Goal: Check status: Check status

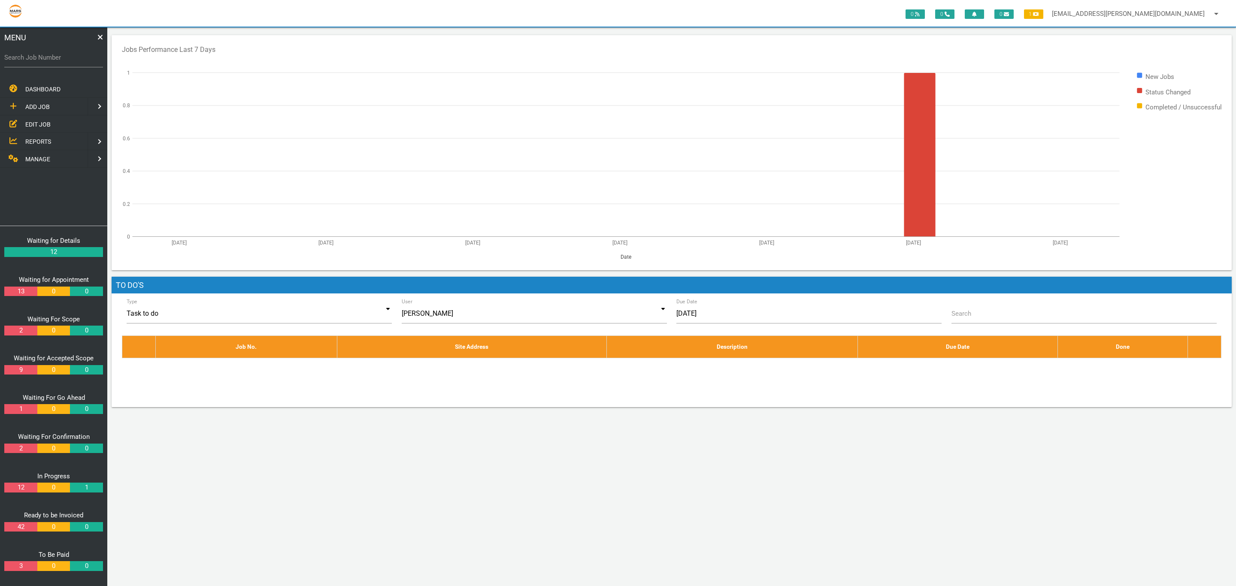
click at [36, 57] on label "Search Job Number" at bounding box center [53, 58] width 99 height 10
click at [36, 57] on input "Search Job Number" at bounding box center [53, 58] width 99 height 20
type input "1749"
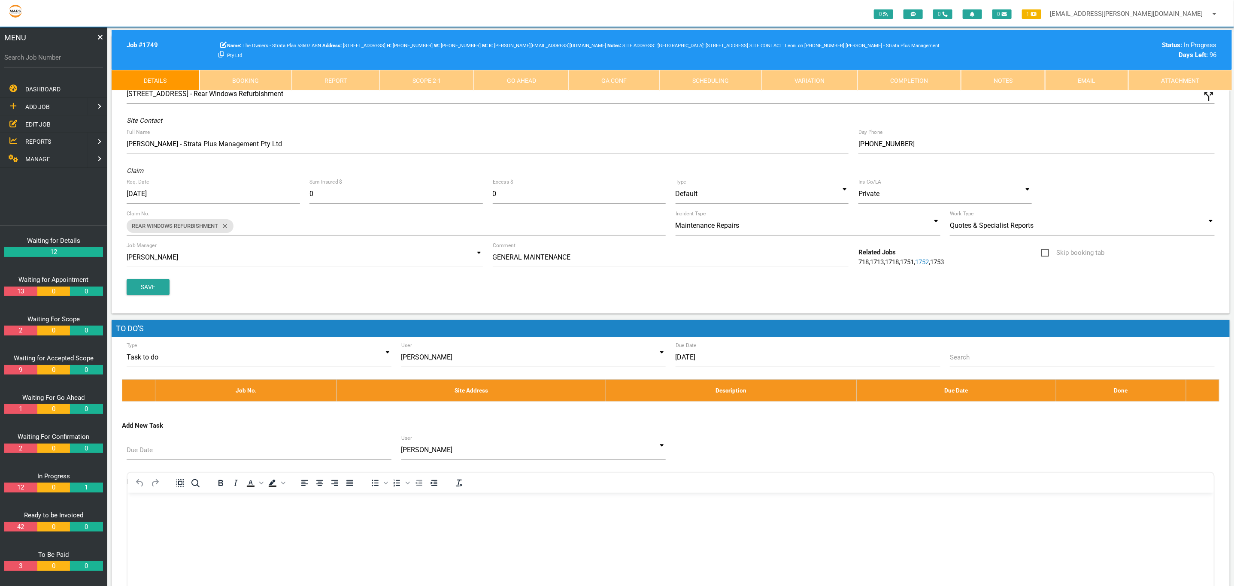
click at [1163, 75] on link "Attachment" at bounding box center [1180, 80] width 103 height 21
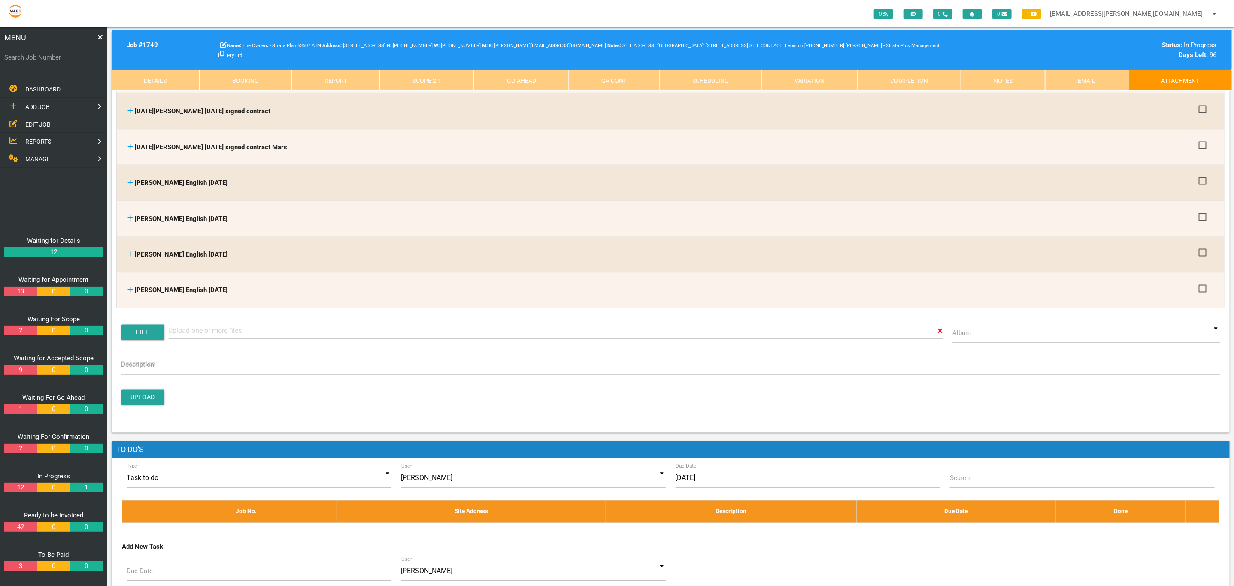
scroll to position [751, 0]
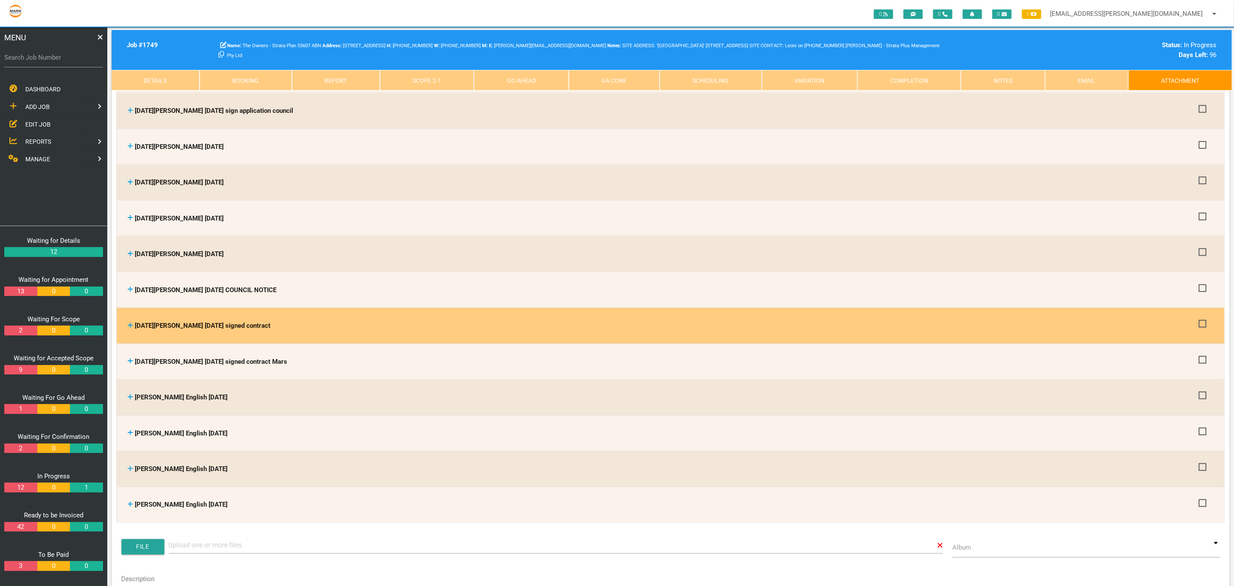
click at [128, 322] on icon at bounding box center [130, 325] width 6 height 6
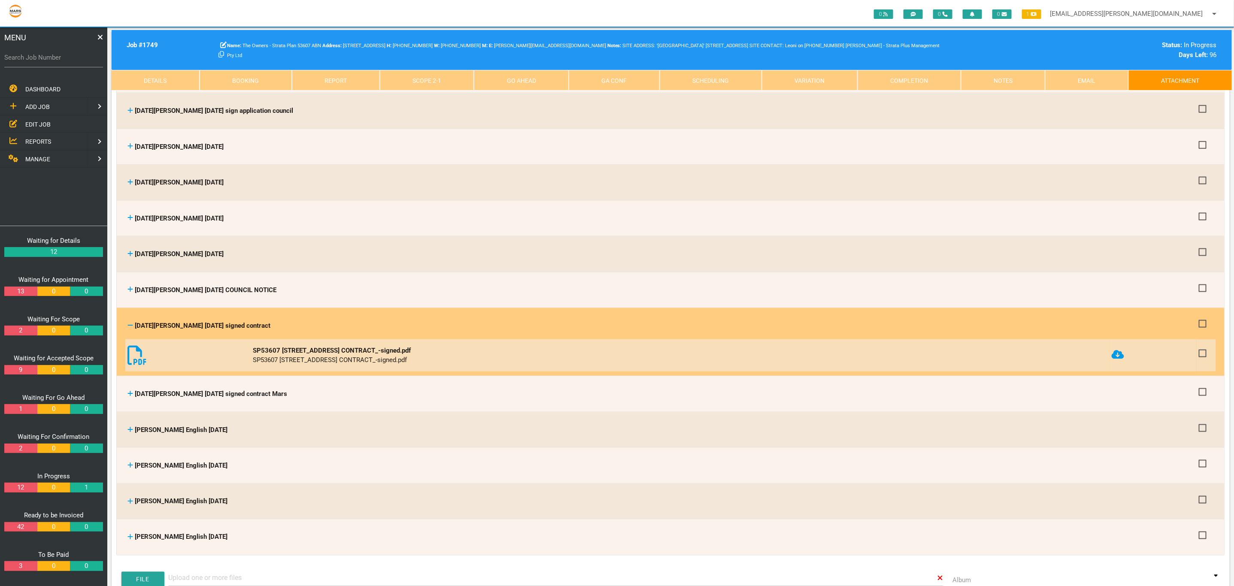
click at [1122, 350] on icon at bounding box center [1118, 355] width 12 height 10
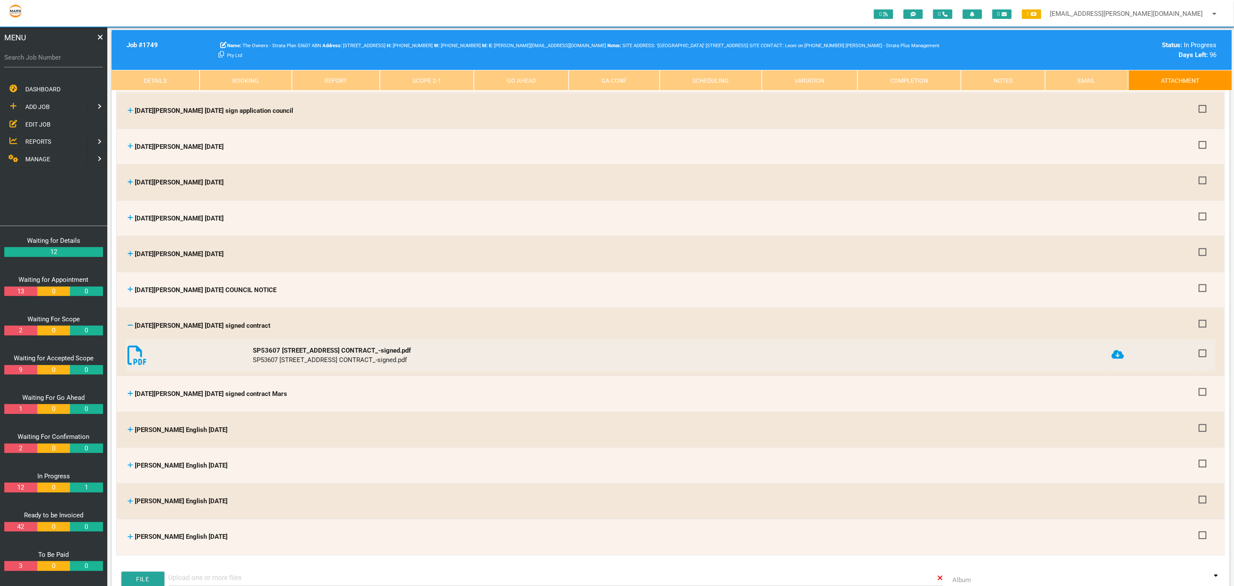
click at [46, 78] on div "Search Job Number" at bounding box center [53, 64] width 99 height 33
click at [452, 82] on link "Scope 2 - 1" at bounding box center [427, 80] width 94 height 21
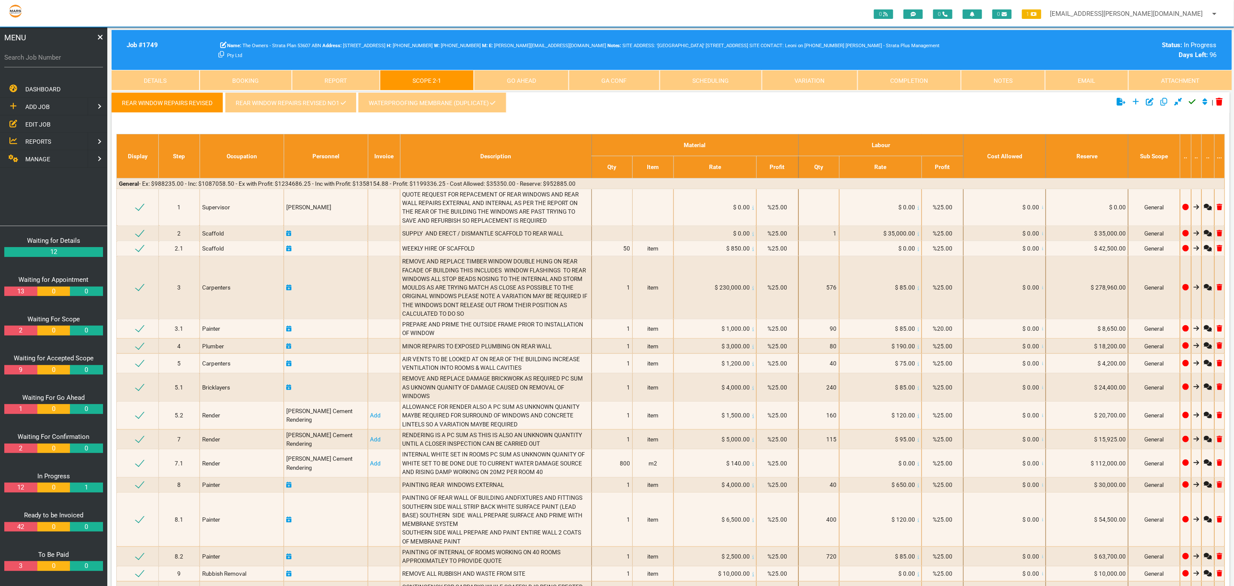
click at [425, 107] on link "WATERPROOFING MEMBRANE (Duplicate)" at bounding box center [432, 102] width 148 height 21
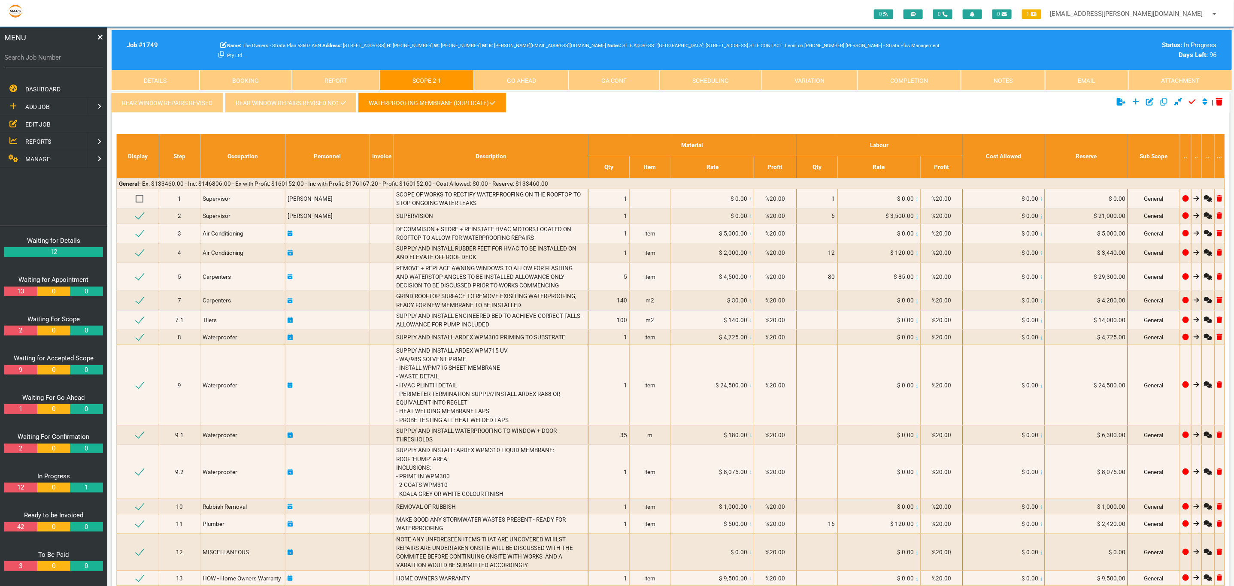
click at [696, 102] on ul "REAR WINDOW REPAIRS REVISED REAR WINDOW REPAIRS REVISED NO1 WATERPROOFING MEMBR…" at bounding box center [485, 104] width 746 height 24
click at [300, 104] on link "REAR WINDOW REPAIRS REVISED NO1" at bounding box center [290, 102] width 131 height 21
